Goal: Transaction & Acquisition: Obtain resource

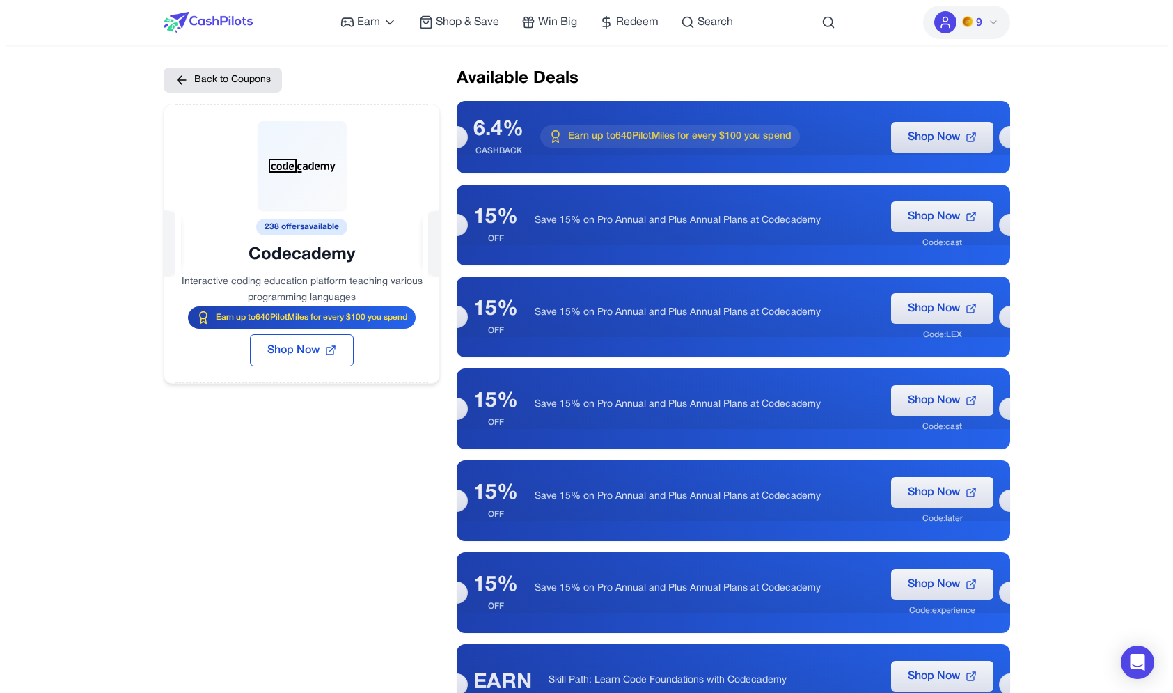
scroll to position [22, 0]
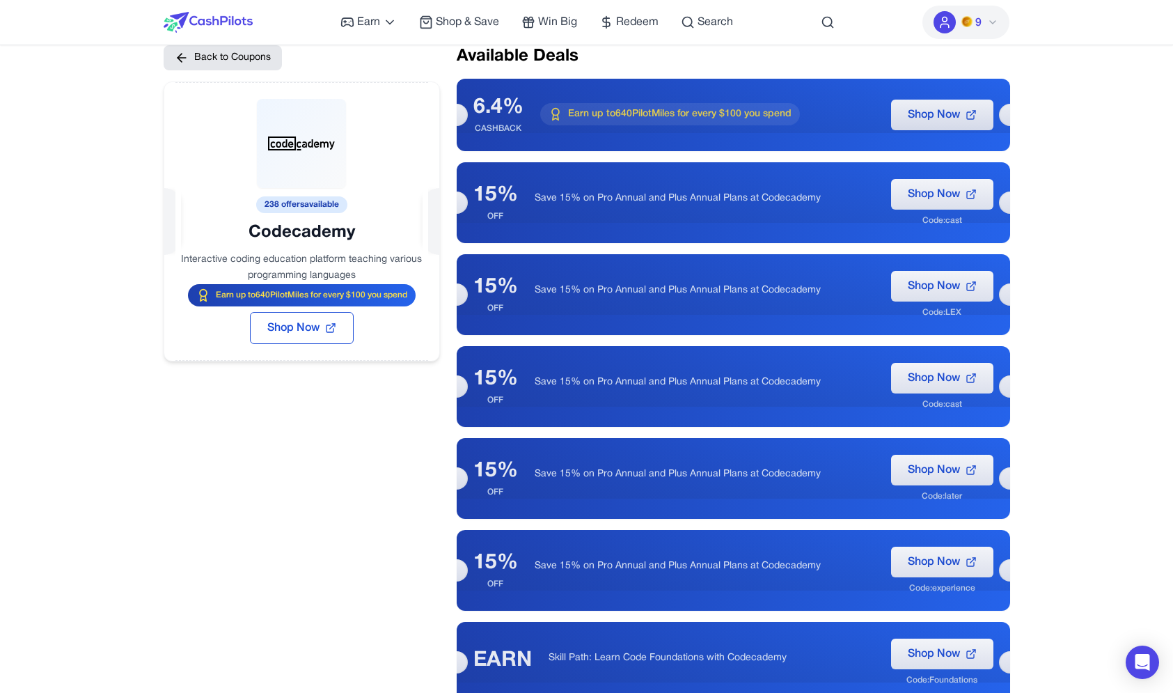
click at [452, 12] on div "Earn Play Games Enjoy fun games and earn Try New App Test new app for rewards T…" at bounding box center [536, 22] width 393 height 45
click at [452, 19] on span "Shop & Save" at bounding box center [467, 22] width 63 height 17
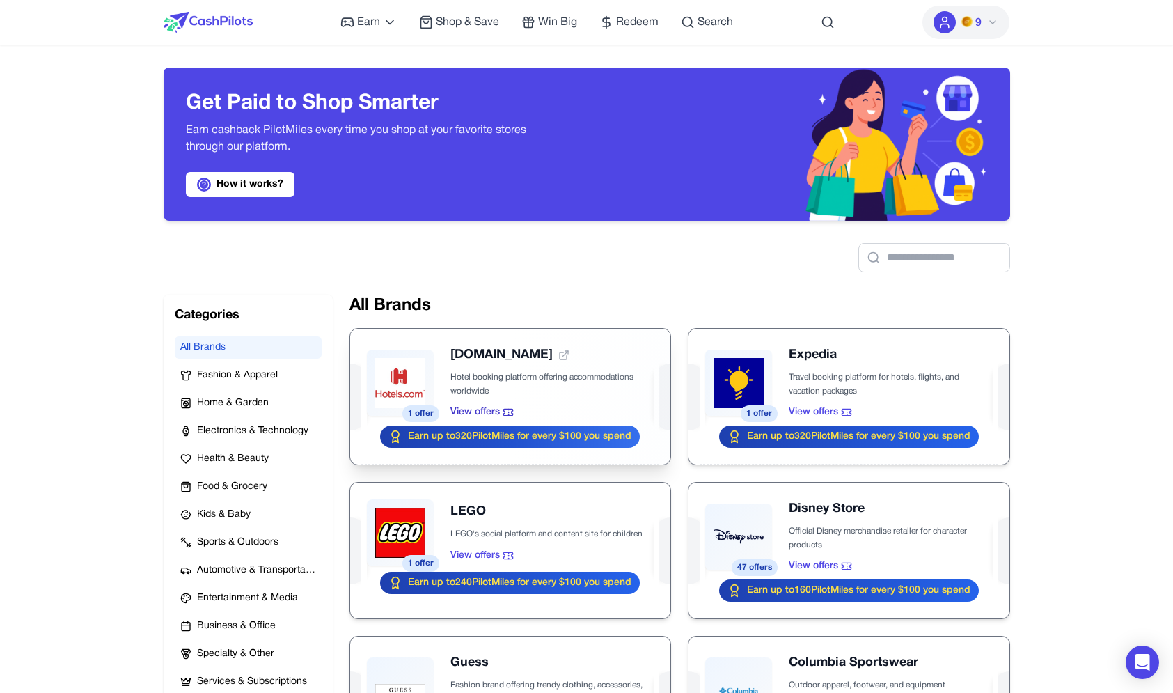
click at [596, 379] on div at bounding box center [510, 397] width 320 height 136
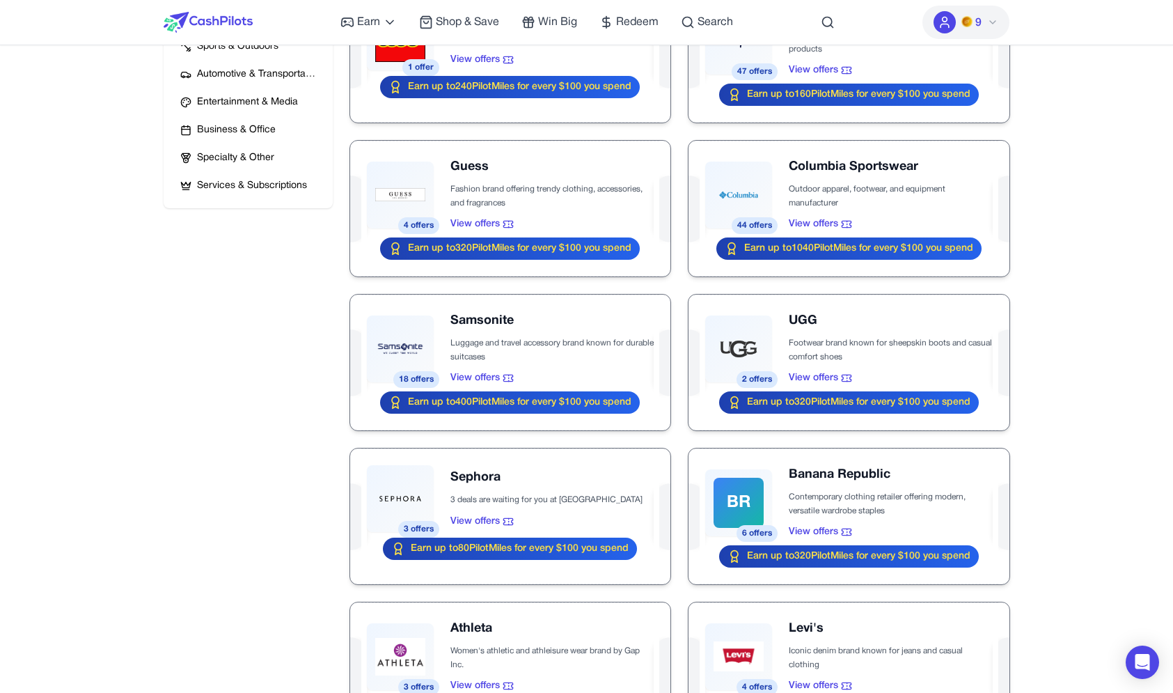
scroll to position [98, 0]
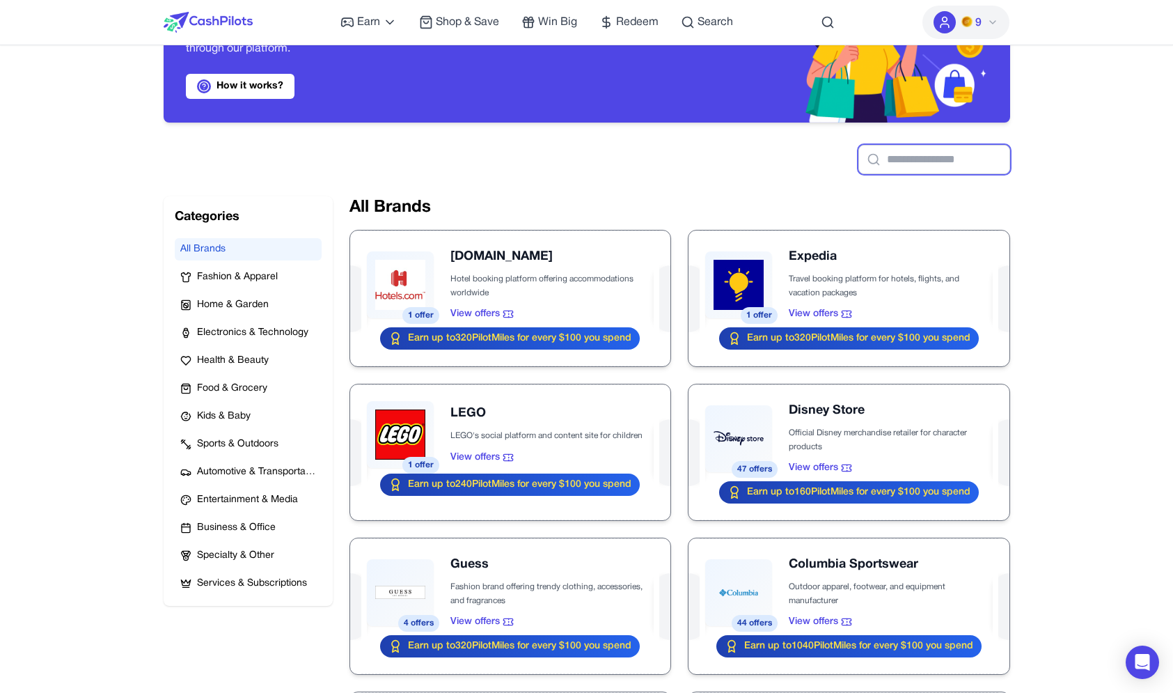
click at [894, 155] on input "text" at bounding box center [934, 159] width 152 height 29
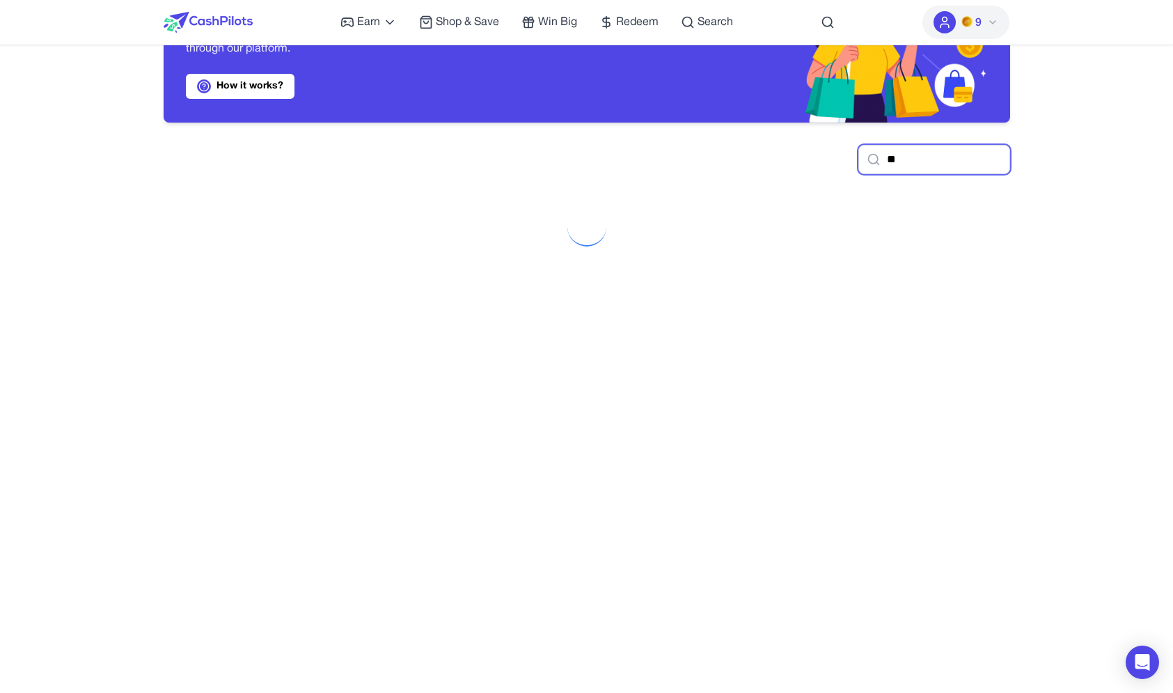
type input "*"
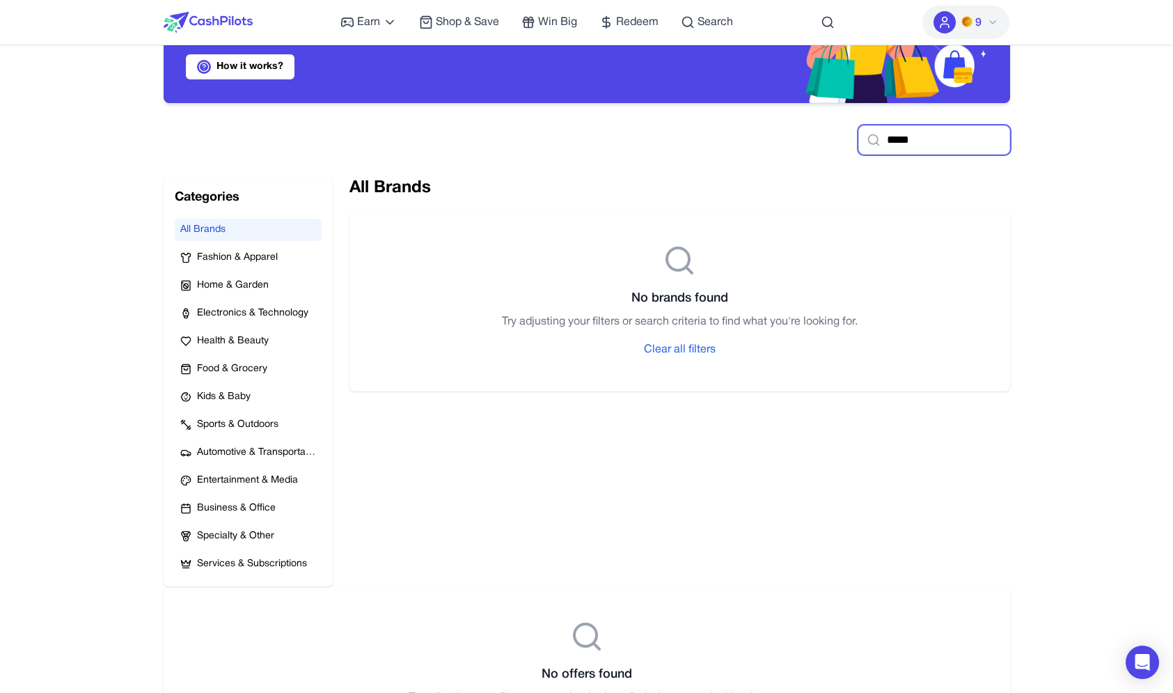
scroll to position [106, 0]
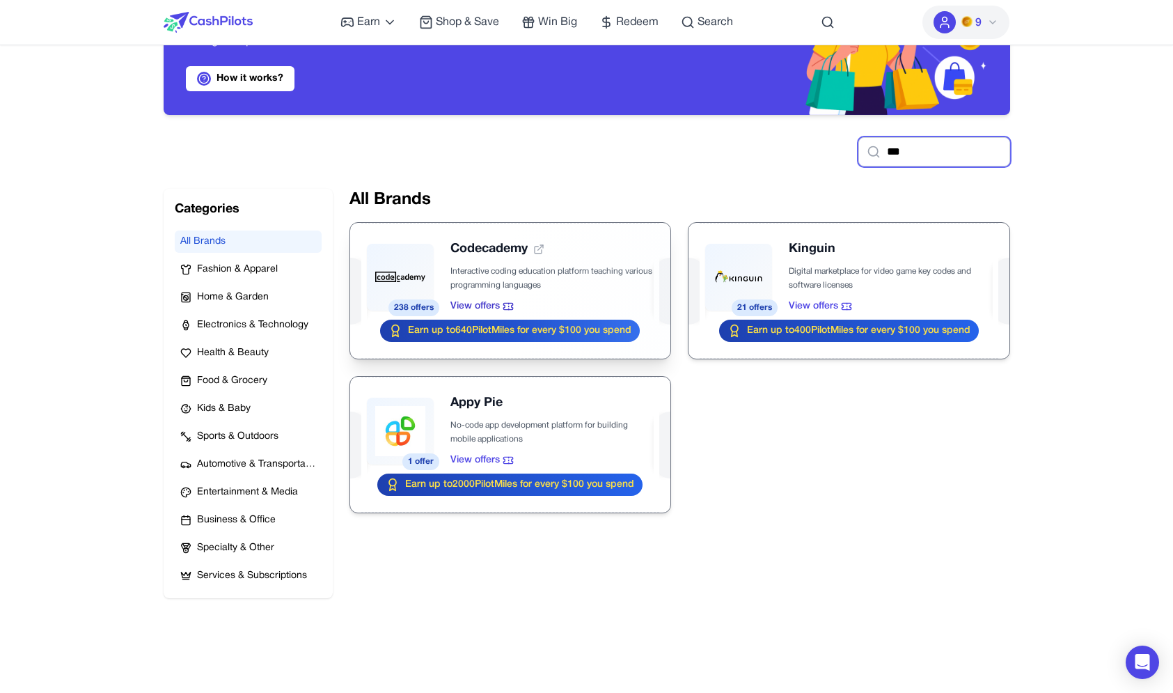
type input "***"
click at [535, 283] on div at bounding box center [510, 291] width 320 height 136
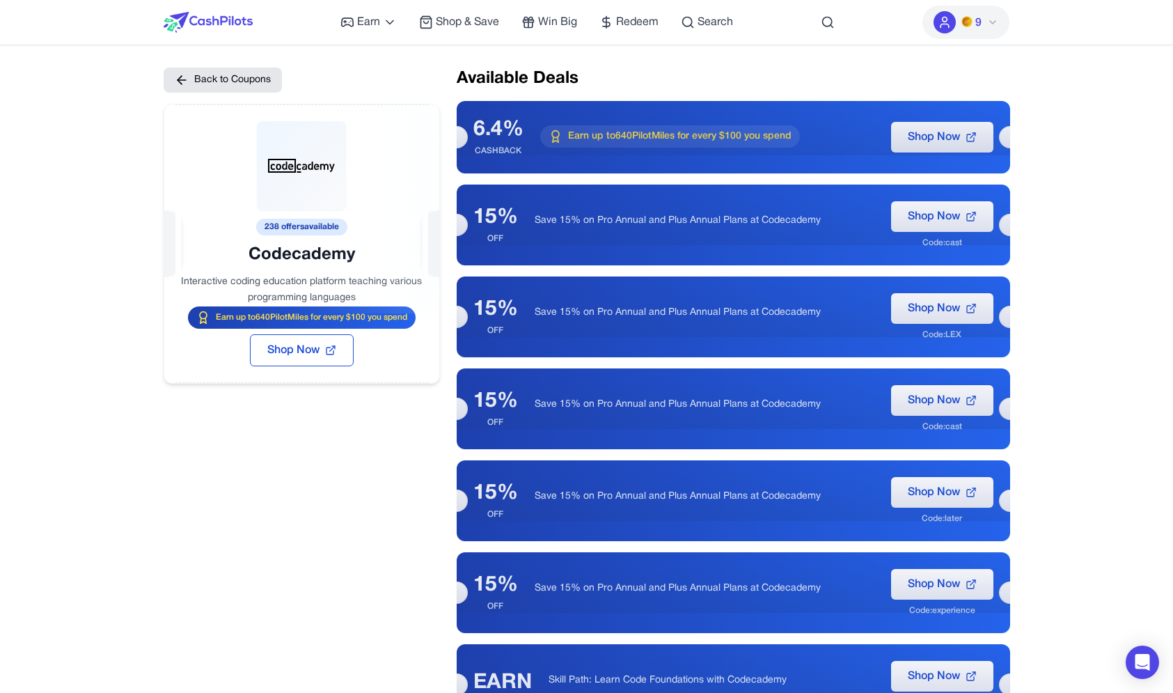
click at [346, 257] on div at bounding box center [301, 208] width 275 height 209
drag, startPoint x: 402, startPoint y: 245, endPoint x: 239, endPoint y: 253, distance: 163.0
click at [239, 253] on div at bounding box center [301, 208] width 275 height 209
click at [467, 25] on span "Shop & Save" at bounding box center [467, 22] width 63 height 17
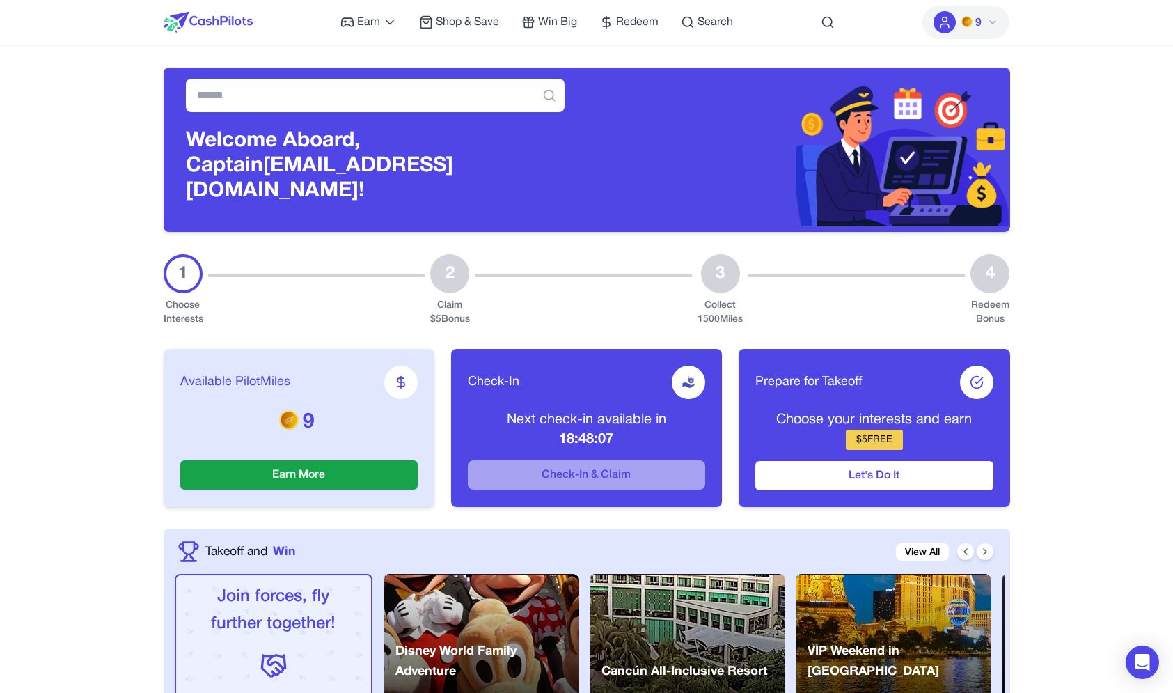
scroll to position [33, 0]
